Goal: Task Accomplishment & Management: Manage account settings

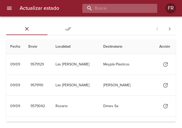
click at [118, 9] on input "buscar" at bounding box center [115, 8] width 66 height 9
type input "9537165"
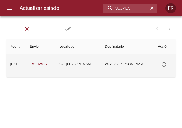
click at [164, 64] on button "Tabla de envíos del cliente" at bounding box center [163, 64] width 12 height 12
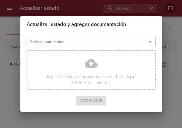
click at [151, 44] on icon "Abrir" at bounding box center [150, 42] width 6 height 6
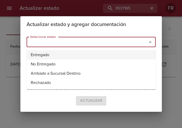
click at [89, 54] on li "Entregado" at bounding box center [91, 54] width 129 height 9
type input "Entregado"
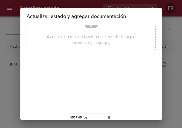
scroll to position [73, 0]
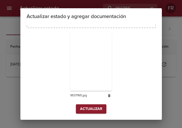
click at [87, 110] on span "Actualizar" at bounding box center [91, 109] width 22 height 6
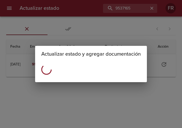
scroll to position [0, 0]
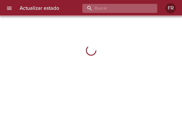
click at [129, 11] on input "buscar" at bounding box center [115, 8] width 66 height 9
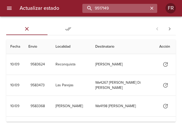
type input "9517149"
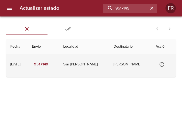
click at [162, 63] on icon "Tabla de envíos del cliente" at bounding box center [161, 64] width 6 height 6
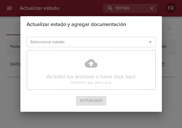
click at [150, 43] on icon "Abrir" at bounding box center [150, 42] width 6 height 6
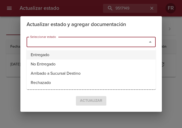
click at [72, 54] on li "Entregado" at bounding box center [91, 54] width 129 height 9
type input "Entregado"
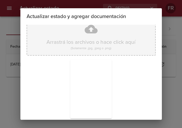
scroll to position [73, 0]
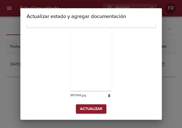
click at [94, 106] on span "Actualizar" at bounding box center [91, 109] width 22 height 6
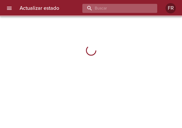
click at [131, 10] on input "buscar" at bounding box center [115, 8] width 66 height 9
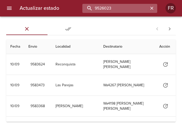
type input "9526023"
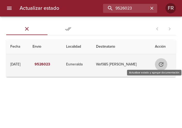
click at [162, 63] on icon "Tabla de envíos del cliente" at bounding box center [160, 64] width 5 height 5
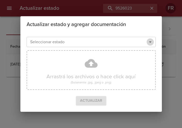
drag, startPoint x: 152, startPoint y: 42, endPoint x: 146, endPoint y: 45, distance: 6.8
click at [152, 41] on icon "Abrir" at bounding box center [150, 42] width 6 height 6
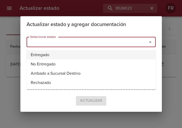
click at [80, 51] on li "Entregado" at bounding box center [91, 54] width 129 height 9
type input "Entregado"
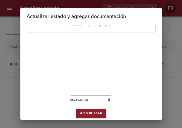
scroll to position [73, 0]
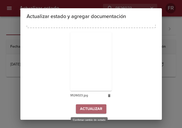
click at [88, 110] on span "Actualizar" at bounding box center [91, 109] width 22 height 6
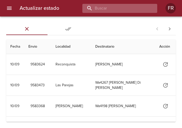
click at [115, 4] on input "buscar" at bounding box center [115, 8] width 66 height 9
type input "9518960"
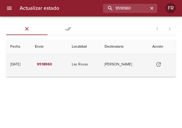
click at [159, 65] on icon "Tabla de envíos del cliente" at bounding box center [158, 64] width 6 height 6
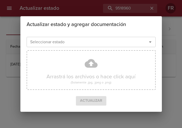
click at [150, 39] on icon "Abrir" at bounding box center [150, 42] width 6 height 6
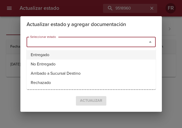
click at [87, 57] on li "Entregado" at bounding box center [91, 54] width 129 height 9
type input "Entregado"
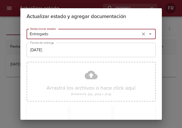
scroll to position [73, 0]
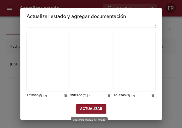
click at [84, 109] on span "Actualizar" at bounding box center [91, 109] width 22 height 6
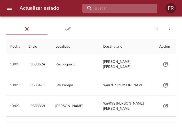
click at [130, 8] on input "buscar" at bounding box center [115, 8] width 66 height 9
type input "9555521"
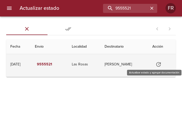
click at [158, 63] on icon "Tabla de envíos del cliente" at bounding box center [158, 64] width 6 height 6
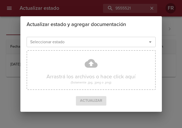
click at [152, 45] on icon "Abrir" at bounding box center [150, 42] width 6 height 6
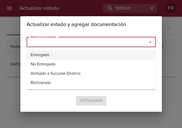
click at [51, 56] on li "Entregado" at bounding box center [91, 54] width 129 height 9
type input "Entregado"
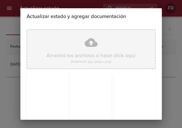
scroll to position [73, 0]
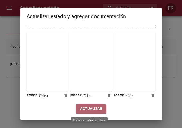
click at [84, 108] on span "Actualizar" at bounding box center [91, 109] width 22 height 6
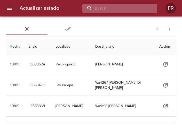
click at [127, 11] on input "buscar" at bounding box center [115, 8] width 66 height 9
type input "9565189"
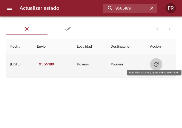
click at [159, 66] on icon "Tabla de envíos del cliente" at bounding box center [156, 64] width 6 height 6
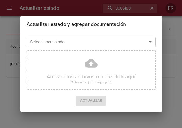
click at [149, 41] on icon "Abrir" at bounding box center [150, 42] width 6 height 6
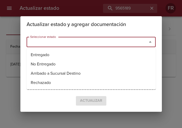
click at [88, 50] on ul "Entregado No Entregado Arribado a Sucursal Destino Rechazado" at bounding box center [91, 68] width 129 height 41
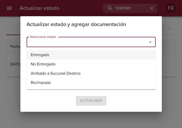
click at [80, 55] on li "Entregado" at bounding box center [91, 54] width 129 height 9
type input "Entregado"
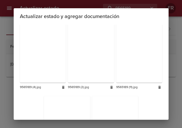
scroll to position [307, 0]
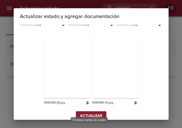
click at [91, 113] on span "Actualizar" at bounding box center [91, 116] width 22 height 6
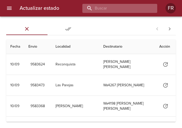
click at [131, 11] on input "buscar" at bounding box center [115, 8] width 66 height 9
type input "9514827"
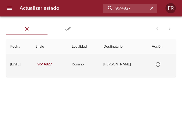
click at [160, 66] on icon "Tabla de envíos del cliente" at bounding box center [157, 64] width 5 height 5
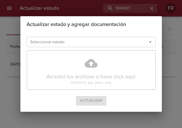
click at [150, 41] on icon "Abrir" at bounding box center [150, 42] width 6 height 6
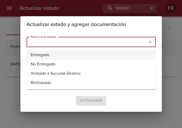
click at [40, 53] on li "Entregado" at bounding box center [91, 54] width 129 height 9
type input "Entregado"
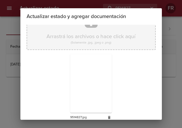
scroll to position [73, 0]
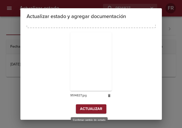
click at [88, 110] on span "Actualizar" at bounding box center [91, 109] width 22 height 6
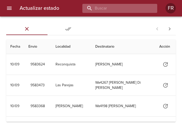
click at [121, 8] on input "buscar" at bounding box center [115, 8] width 66 height 9
type input "9504211"
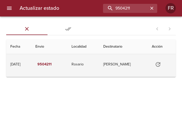
click at [157, 63] on icon "Tabla de envíos del cliente" at bounding box center [157, 64] width 5 height 5
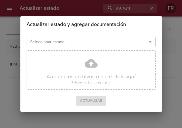
click at [150, 43] on icon "Abrir" at bounding box center [150, 42] width 6 height 6
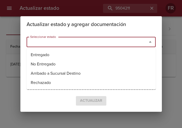
click at [86, 50] on ul "Entregado No Entregado Arribado a Sucursal Destino Rechazado" at bounding box center [91, 68] width 129 height 41
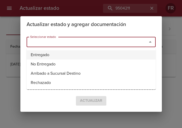
click at [79, 54] on li "Entregado" at bounding box center [91, 54] width 129 height 9
type input "Entregado"
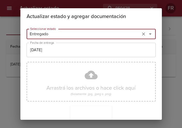
scroll to position [73, 0]
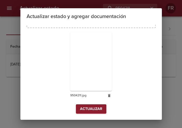
click at [87, 109] on span "Actualizar" at bounding box center [91, 109] width 22 height 6
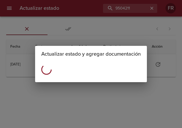
scroll to position [0, 0]
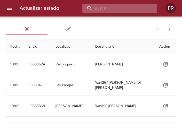
click at [127, 7] on input "buscar" at bounding box center [115, 8] width 66 height 9
type input "9540956"
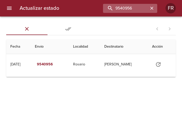
drag, startPoint x: 152, startPoint y: 9, endPoint x: 143, endPoint y: 9, distance: 9.3
click at [152, 9] on icon "button" at bounding box center [151, 8] width 3 height 3
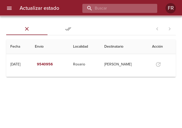
click at [138, 9] on input "buscar" at bounding box center [115, 8] width 66 height 9
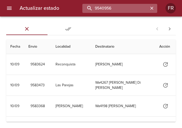
type input "9540956"
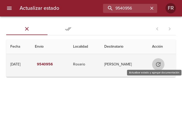
click at [163, 63] on button "Tabla de envíos del cliente" at bounding box center [158, 64] width 12 height 12
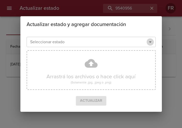
click at [153, 42] on button "Abrir" at bounding box center [149, 41] width 7 height 7
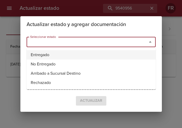
click at [67, 55] on li "Entregado" at bounding box center [91, 54] width 129 height 9
type input "Entregado"
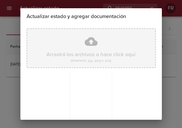
scroll to position [73, 0]
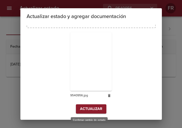
click at [95, 107] on span "Actualizar" at bounding box center [91, 109] width 22 height 6
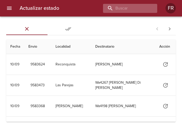
click at [120, 15] on div "Actualizar estado FR" at bounding box center [91, 8] width 182 height 16
click at [121, 11] on input "buscar" at bounding box center [115, 8] width 66 height 9
type input "9569196"
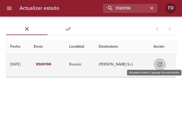
click at [159, 62] on icon "Tabla de envíos del cliente" at bounding box center [159, 64] width 6 height 6
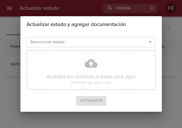
click at [151, 41] on icon "Abrir" at bounding box center [150, 42] width 6 height 6
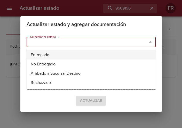
click at [71, 54] on li "Entregado" at bounding box center [91, 54] width 129 height 9
type input "Entregado"
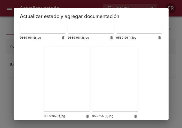
scroll to position [231, 0]
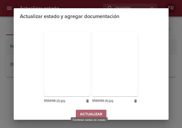
drag, startPoint x: 93, startPoint y: 107, endPoint x: 69, endPoint y: 103, distance: 24.2
click at [93, 111] on span "Actualizar" at bounding box center [91, 114] width 22 height 6
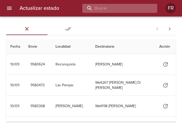
click at [121, 6] on input "buscar" at bounding box center [115, 8] width 66 height 9
type input "9485827"
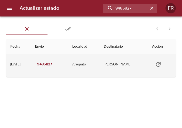
click at [161, 64] on icon "Tabla de envíos del cliente" at bounding box center [158, 64] width 6 height 6
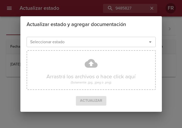
click at [150, 44] on icon "Abrir" at bounding box center [150, 42] width 6 height 6
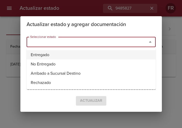
click at [74, 55] on li "Entregado" at bounding box center [91, 54] width 129 height 9
type input "Entregado"
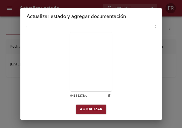
scroll to position [73, 0]
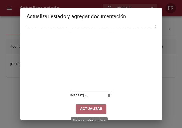
click at [93, 111] on span "Actualizar" at bounding box center [91, 109] width 22 height 6
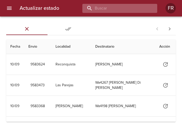
click at [120, 10] on input "buscar" at bounding box center [115, 8] width 66 height 9
type input "9569212"
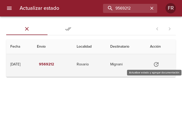
click at [157, 62] on icon "Tabla de envíos del cliente" at bounding box center [156, 64] width 6 height 6
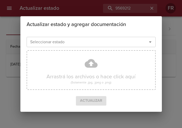
click at [151, 45] on icon "Abrir" at bounding box center [150, 42] width 6 height 6
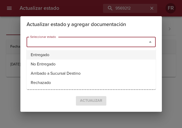
click at [67, 54] on li "Entregado" at bounding box center [91, 54] width 129 height 9
type input "Entregado"
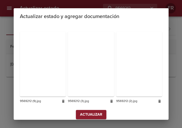
scroll to position [231, 0]
click at [92, 111] on span "Actualizar" at bounding box center [91, 114] width 22 height 6
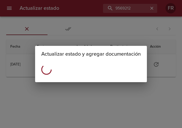
scroll to position [0, 0]
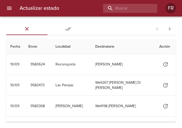
click at [127, 13] on div "Actualizar estado FR" at bounding box center [91, 8] width 182 height 16
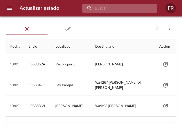
click at [127, 9] on input "buscar" at bounding box center [115, 8] width 66 height 9
type input "9569209"
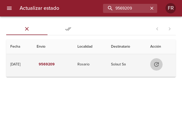
click at [158, 63] on icon "Tabla de envíos del cliente" at bounding box center [156, 64] width 5 height 5
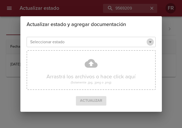
click at [151, 44] on icon "Abrir" at bounding box center [150, 42] width 6 height 6
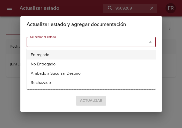
click at [81, 51] on li "Entregado" at bounding box center [91, 54] width 129 height 9
type input "Entregado"
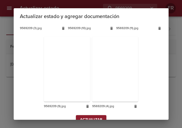
scroll to position [384, 0]
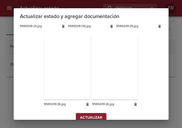
click at [95, 115] on span "Actualizar" at bounding box center [91, 118] width 22 height 6
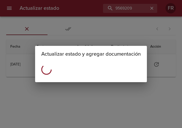
scroll to position [0, 0]
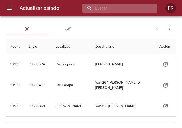
click at [116, 7] on input "buscar" at bounding box center [115, 8] width 66 height 9
type input "9569236"
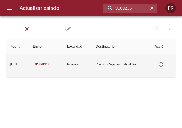
click at [159, 64] on icon "Tabla de envíos del cliente" at bounding box center [160, 64] width 6 height 6
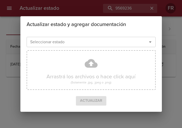
click at [150, 44] on icon "Abrir" at bounding box center [150, 42] width 6 height 6
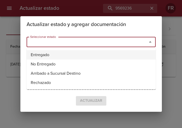
click at [84, 53] on li "Entregado" at bounding box center [91, 54] width 129 height 9
type input "Entregado"
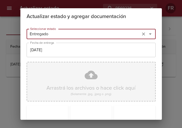
scroll to position [73, 0]
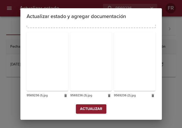
click at [91, 104] on button "Actualizar" at bounding box center [91, 109] width 30 height 10
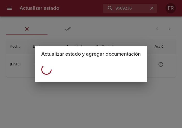
scroll to position [0, 0]
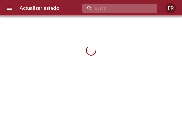
click at [123, 11] on input "buscar" at bounding box center [115, 8] width 66 height 9
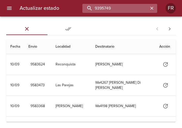
type input "9395749"
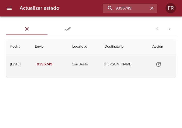
click at [158, 64] on icon "Tabla de envíos del cliente" at bounding box center [158, 64] width 6 height 6
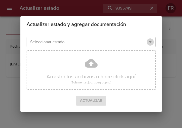
click at [149, 43] on icon "Abrir" at bounding box center [150, 42] width 6 height 6
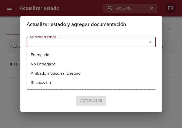
click at [80, 50] on ul "Entregado No Entregado Arribado a Sucursal Destino Rechazado" at bounding box center [91, 68] width 129 height 41
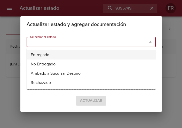
click at [73, 54] on li "Entregado" at bounding box center [91, 54] width 129 height 9
type input "Entregado"
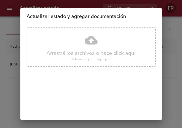
scroll to position [73, 0]
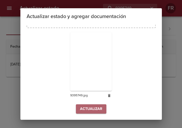
click at [83, 107] on span "Actualizar" at bounding box center [91, 109] width 22 height 6
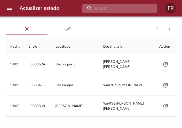
click at [127, 7] on input "buscar" at bounding box center [115, 8] width 66 height 9
type input "9397643"
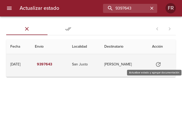
click at [159, 66] on icon "Tabla de envíos del cliente" at bounding box center [158, 64] width 6 height 6
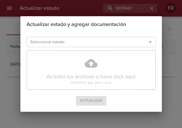
click at [150, 41] on icon "Abrir" at bounding box center [150, 42] width 6 height 6
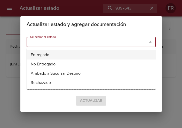
click at [74, 51] on li "Entregado" at bounding box center [91, 54] width 129 height 9
type input "Entregado"
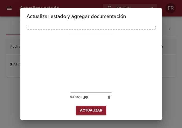
scroll to position [73, 0]
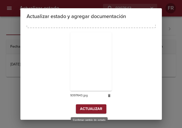
click at [90, 111] on span "Actualizar" at bounding box center [91, 109] width 22 height 6
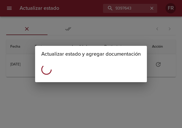
scroll to position [0, 0]
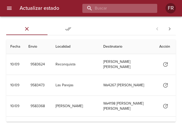
click at [121, 9] on input "buscar" at bounding box center [115, 8] width 66 height 9
type input "9311715"
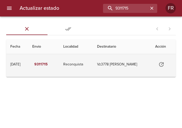
click at [164, 64] on icon "Tabla de envíos del cliente" at bounding box center [161, 64] width 6 height 6
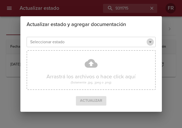
click at [151, 44] on icon "Abrir" at bounding box center [150, 42] width 6 height 6
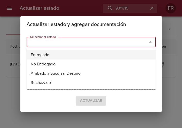
click at [61, 55] on li "Entregado" at bounding box center [91, 54] width 129 height 9
type input "Entregado"
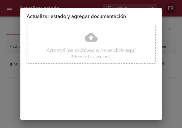
scroll to position [73, 0]
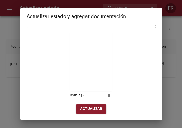
click at [90, 109] on span "Actualizar" at bounding box center [91, 109] width 22 height 6
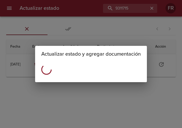
scroll to position [0, 0]
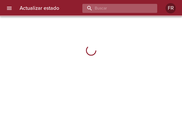
click at [124, 10] on input "buscar" at bounding box center [115, 8] width 66 height 9
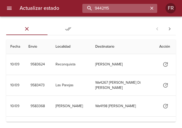
type input "9442115"
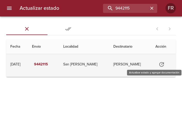
click at [164, 63] on icon "Tabla de envíos del cliente" at bounding box center [161, 64] width 6 height 6
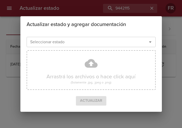
click at [150, 42] on icon "Abrir" at bounding box center [150, 42] width 6 height 6
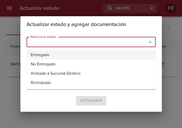
click at [97, 54] on li "Entregado" at bounding box center [91, 54] width 129 height 9
type input "Entregado"
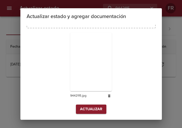
scroll to position [73, 0]
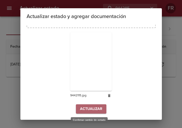
click at [85, 107] on span "Actualizar" at bounding box center [91, 109] width 22 height 6
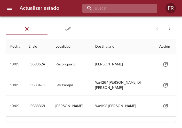
click at [131, 9] on input "buscar" at bounding box center [115, 8] width 66 height 9
type input "9454140"
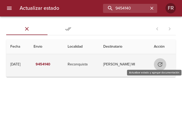
click at [162, 64] on icon "Tabla de envíos del cliente" at bounding box center [159, 64] width 5 height 5
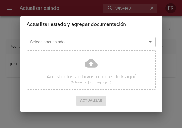
click at [148, 42] on icon "Abrir" at bounding box center [150, 42] width 6 height 6
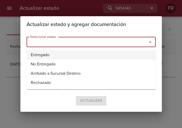
click at [82, 51] on li "Entregado" at bounding box center [91, 54] width 129 height 9
type input "Entregado"
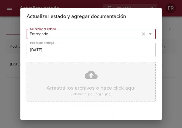
scroll to position [73, 0]
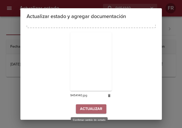
click at [89, 108] on span "Actualizar" at bounding box center [91, 109] width 22 height 6
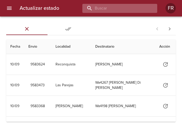
click at [136, 12] on input "buscar" at bounding box center [115, 8] width 66 height 9
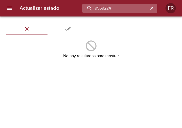
type input "9569224"
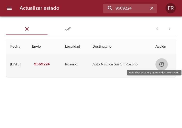
click at [162, 63] on icon "Tabla de envíos del cliente" at bounding box center [161, 64] width 6 height 6
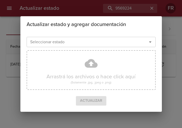
click at [149, 43] on icon "Abrir" at bounding box center [150, 42] width 6 height 6
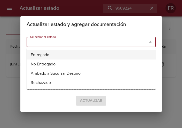
click at [97, 56] on li "Entregado" at bounding box center [91, 54] width 129 height 9
type input "Entregado"
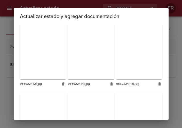
scroll to position [384, 0]
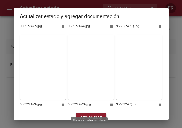
click at [82, 115] on span "Actualizar" at bounding box center [91, 118] width 22 height 6
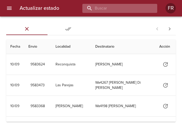
drag, startPoint x: 0, startPoint y: 0, endPoint x: 124, endPoint y: 9, distance: 124.2
click at [124, 9] on input "buscar" at bounding box center [115, 8] width 66 height 9
type input "9569241"
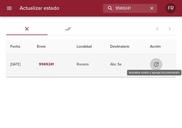
click at [158, 65] on icon "Tabla de envíos del cliente" at bounding box center [156, 64] width 6 height 6
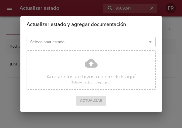
click at [148, 43] on icon "Abrir" at bounding box center [150, 42] width 6 height 6
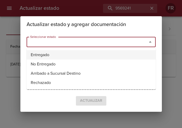
click at [119, 52] on li "Entregado" at bounding box center [91, 54] width 129 height 9
type input "Entregado"
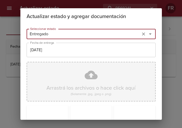
scroll to position [73, 0]
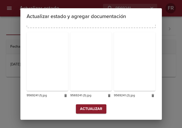
click at [89, 108] on span "Actualizar" at bounding box center [91, 109] width 22 height 6
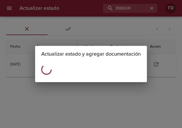
scroll to position [0, 0]
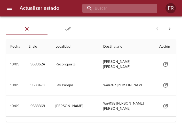
click at [135, 7] on input "buscar" at bounding box center [115, 8] width 66 height 9
type input "9476764"
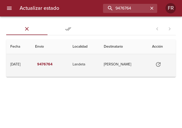
click at [161, 66] on icon "Tabla de envíos del cliente" at bounding box center [158, 64] width 6 height 6
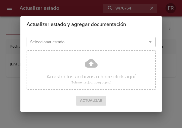
click at [150, 44] on icon "Abrir" at bounding box center [150, 42] width 6 height 6
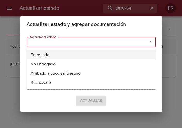
click at [80, 51] on li "Entregado" at bounding box center [91, 54] width 129 height 9
type input "Entregado"
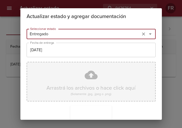
scroll to position [73, 0]
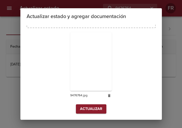
click at [92, 108] on span "Actualizar" at bounding box center [91, 109] width 22 height 6
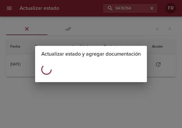
scroll to position [0, 0]
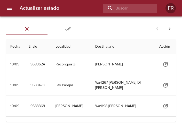
click at [126, 15] on div "Actualizar estado FR" at bounding box center [91, 8] width 182 height 16
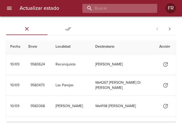
click at [128, 11] on input "buscar" at bounding box center [115, 8] width 66 height 9
type input "9573908"
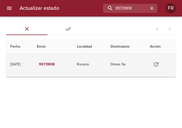
click at [155, 66] on icon "Tabla de envíos del cliente" at bounding box center [156, 64] width 6 height 6
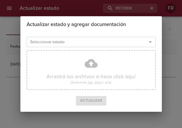
click at [150, 44] on icon "Abrir" at bounding box center [150, 42] width 6 height 6
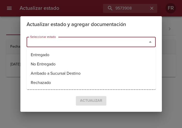
drag, startPoint x: 150, startPoint y: 44, endPoint x: 29, endPoint y: 54, distance: 121.7
click at [29, 54] on li "Entregado" at bounding box center [91, 54] width 129 height 9
type input "Entregado"
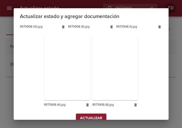
scroll to position [384, 0]
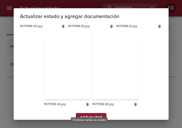
click at [100, 113] on button "Actualizar" at bounding box center [91, 118] width 30 height 10
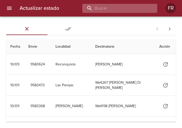
click at [143, 11] on input "buscar" at bounding box center [115, 8] width 66 height 9
type input "9573845"
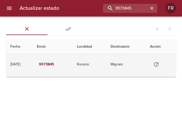
click at [157, 64] on icon "Tabla de envíos del cliente" at bounding box center [156, 64] width 6 height 6
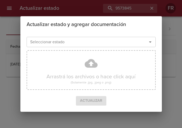
click at [150, 41] on icon "Abrir" at bounding box center [150, 42] width 6 height 6
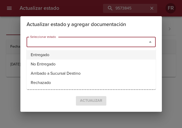
click at [64, 52] on li "Entregado" at bounding box center [91, 54] width 129 height 9
type input "Entregado"
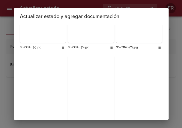
scroll to position [231, 0]
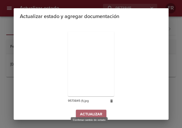
click at [88, 111] on span "Actualizar" at bounding box center [91, 114] width 22 height 6
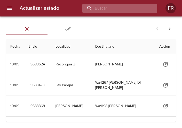
click at [118, 7] on input "buscar" at bounding box center [115, 8] width 66 height 9
type input "9573838"
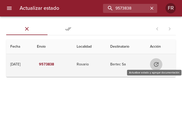
click at [158, 65] on icon "Tabla de envíos del cliente" at bounding box center [155, 64] width 5 height 5
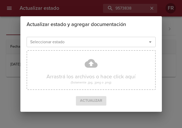
click at [150, 42] on icon "Abrir" at bounding box center [150, 41] width 3 height 1
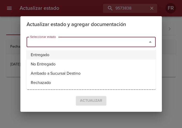
click at [86, 53] on li "Entregado" at bounding box center [91, 54] width 129 height 9
type input "Entregado"
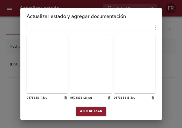
scroll to position [73, 0]
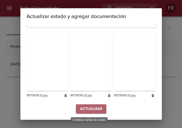
click at [91, 106] on span "Actualizar" at bounding box center [91, 109] width 22 height 6
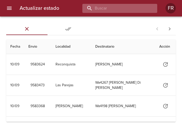
click at [130, 12] on input "buscar" at bounding box center [115, 8] width 66 height 9
type input "9573857"
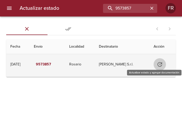
click at [157, 65] on icon "Tabla de envíos del cliente" at bounding box center [159, 64] width 6 height 6
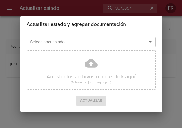
click at [148, 42] on icon "Abrir" at bounding box center [150, 42] width 6 height 6
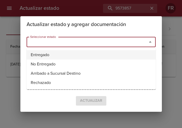
click at [93, 53] on li "Entregado" at bounding box center [91, 54] width 129 height 9
type input "Entregado"
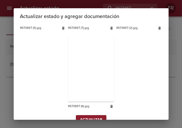
scroll to position [231, 0]
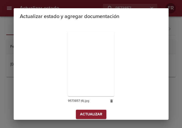
click at [84, 111] on span "Actualizar" at bounding box center [91, 114] width 22 height 6
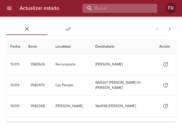
click at [114, 7] on input "buscar" at bounding box center [115, 8] width 66 height 9
type input "9574866"
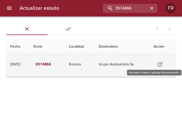
click at [159, 63] on icon "Tabla de envíos del cliente" at bounding box center [159, 64] width 6 height 6
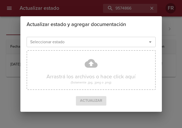
click at [150, 43] on icon "Abrir" at bounding box center [150, 42] width 6 height 6
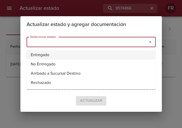
click at [101, 53] on li "Entregado" at bounding box center [91, 54] width 129 height 9
type input "Entregado"
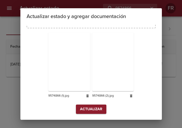
scroll to position [73, 0]
click at [94, 109] on span "Actualizar" at bounding box center [91, 109] width 22 height 6
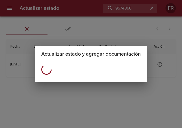
scroll to position [0, 0]
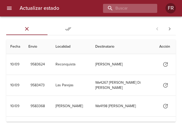
click at [151, 6] on div at bounding box center [130, 8] width 54 height 9
type input "9574928"
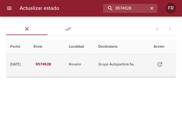
click at [160, 63] on icon "Tabla de envíos del cliente" at bounding box center [159, 64] width 5 height 5
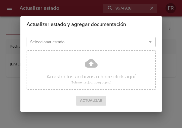
click at [150, 42] on icon "Abrir" at bounding box center [150, 42] width 6 height 6
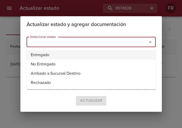
click at [82, 51] on li "Entregado" at bounding box center [91, 54] width 129 height 9
type input "Entregado"
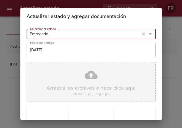
scroll to position [73, 0]
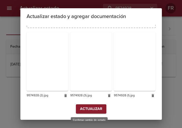
click at [93, 110] on span "Actualizar" at bounding box center [91, 109] width 22 height 6
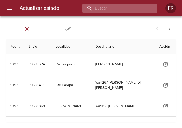
click at [136, 11] on input "buscar" at bounding box center [115, 8] width 66 height 9
type input "9573864"
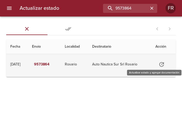
click at [161, 63] on icon "Tabla de envíos del cliente" at bounding box center [161, 64] width 5 height 5
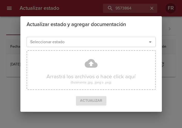
click at [149, 45] on icon "Abrir" at bounding box center [150, 42] width 6 height 6
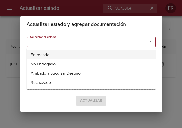
click at [89, 54] on li "Entregado" at bounding box center [91, 54] width 129 height 9
type input "Entregado"
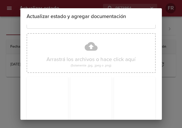
scroll to position [73, 0]
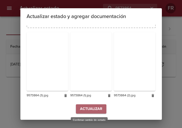
click at [88, 110] on span "Actualizar" at bounding box center [91, 109] width 22 height 6
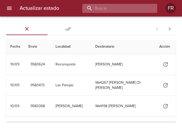
click at [122, 12] on input "buscar" at bounding box center [115, 8] width 66 height 9
type input "9554619"
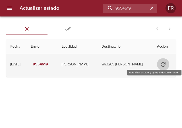
click at [162, 62] on icon "Tabla de envíos del cliente" at bounding box center [163, 64] width 6 height 6
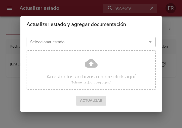
click at [150, 42] on icon "Abrir" at bounding box center [150, 41] width 3 height 1
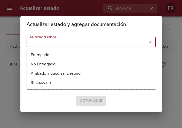
click at [74, 50] on ul "Entregado No Entregado Arribado a Sucursal Destino Rechazado" at bounding box center [91, 68] width 129 height 41
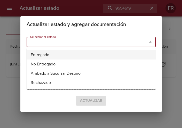
click at [61, 54] on li "Entregado" at bounding box center [91, 54] width 129 height 9
type input "Entregado"
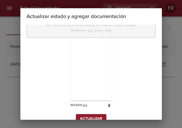
scroll to position [73, 0]
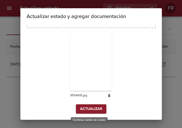
click at [87, 107] on span "Actualizar" at bounding box center [91, 109] width 22 height 6
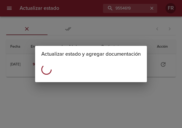
scroll to position [0, 0]
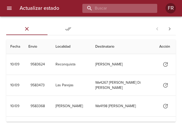
click at [127, 7] on input "buscar" at bounding box center [115, 8] width 66 height 9
type input "9573919"
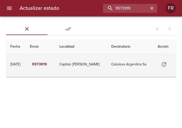
click at [162, 63] on icon "Tabla de envíos del cliente" at bounding box center [163, 64] width 5 height 5
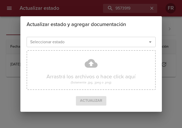
click at [150, 44] on icon "Abrir" at bounding box center [150, 42] width 6 height 6
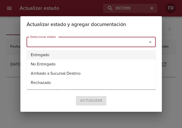
click at [72, 55] on li "Entregado" at bounding box center [91, 54] width 129 height 9
type input "Entregado"
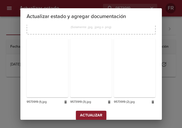
scroll to position [73, 0]
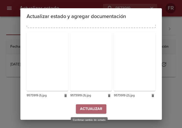
click at [92, 106] on span "Actualizar" at bounding box center [91, 109] width 22 height 6
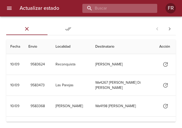
click at [122, 11] on input "buscar" at bounding box center [115, 8] width 66 height 9
type input "9573881"
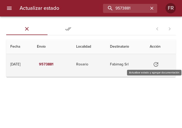
click at [157, 64] on icon "Tabla de envíos del cliente" at bounding box center [155, 64] width 6 height 6
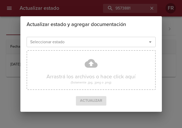
click at [149, 39] on icon "Abrir" at bounding box center [150, 42] width 6 height 6
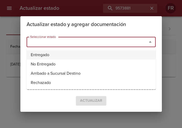
click at [79, 55] on li "Entregado" at bounding box center [91, 54] width 129 height 9
type input "Entregado"
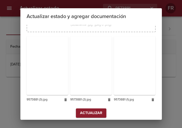
scroll to position [73, 0]
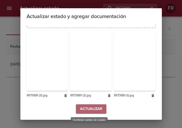
click at [90, 112] on span "Actualizar" at bounding box center [91, 109] width 22 height 6
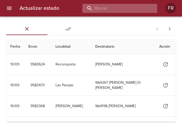
click at [130, 8] on input "buscar" at bounding box center [115, 8] width 66 height 9
type input "9573874"
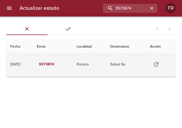
click at [156, 64] on icon "Tabla de envíos del cliente" at bounding box center [156, 64] width 6 height 6
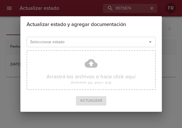
click at [147, 41] on icon "Abrir" at bounding box center [150, 42] width 6 height 6
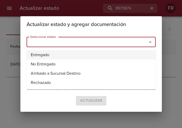
click at [114, 51] on li "Entregado" at bounding box center [91, 54] width 129 height 9
type input "Entregado"
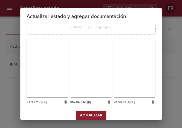
scroll to position [73, 0]
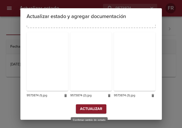
click at [83, 109] on span "Actualizar" at bounding box center [91, 109] width 22 height 6
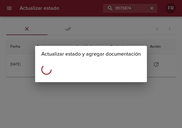
scroll to position [0, 0]
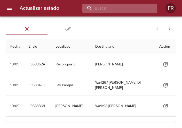
click at [120, 8] on input "buscar" at bounding box center [115, 8] width 66 height 9
type input "9554348"
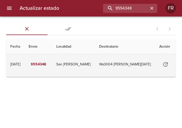
click at [161, 62] on button "Tabla de envíos del cliente" at bounding box center [165, 64] width 12 height 12
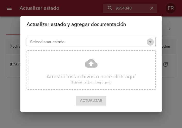
click at [150, 41] on icon "Abrir" at bounding box center [150, 42] width 6 height 6
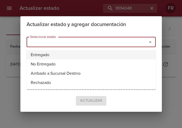
click at [101, 54] on li "Entregado" at bounding box center [91, 54] width 129 height 9
type input "Entregado"
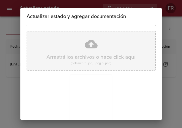
scroll to position [73, 0]
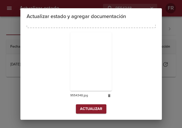
click at [90, 110] on span "Actualizar" at bounding box center [91, 109] width 22 height 6
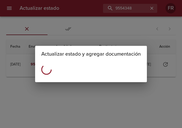
scroll to position [0, 0]
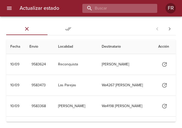
click at [138, 10] on input "buscar" at bounding box center [115, 8] width 66 height 9
type input "9560733"
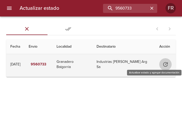
click at [164, 66] on icon "Tabla de envíos del cliente" at bounding box center [165, 64] width 6 height 6
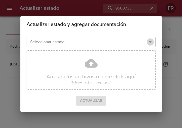
click at [150, 45] on icon "Abrir" at bounding box center [150, 42] width 6 height 6
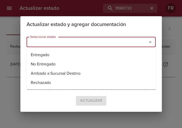
click at [49, 53] on li "Entregado" at bounding box center [91, 54] width 129 height 9
type input "Entregado"
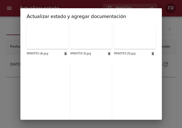
scroll to position [145, 0]
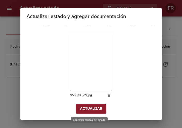
click at [88, 109] on span "Actualizar" at bounding box center [91, 109] width 22 height 6
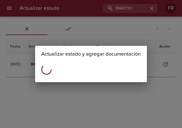
scroll to position [0, 0]
